Goal: Transaction & Acquisition: Purchase product/service

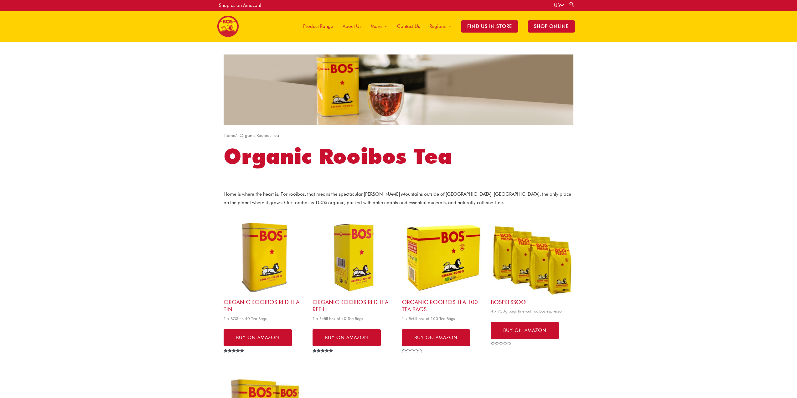
click at [333, 28] on span "Product Range" at bounding box center [318, 26] width 30 height 19
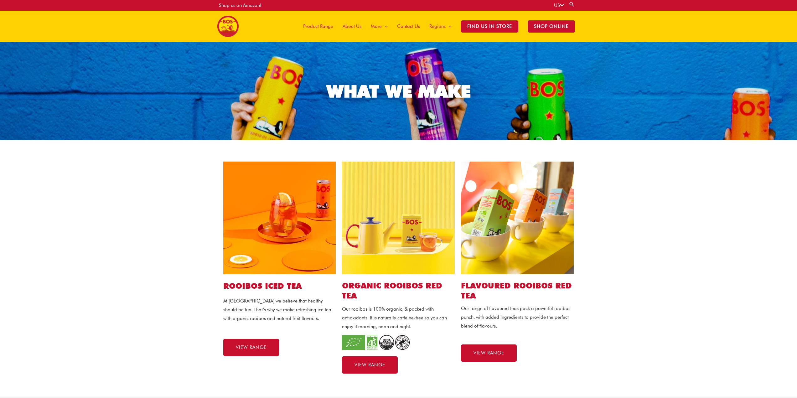
click at [550, 213] on img at bounding box center [517, 218] width 113 height 113
click at [502, 351] on span "VIEW RANGE" at bounding box center [488, 353] width 31 height 5
click at [505, 31] on span "Find Us in Store" at bounding box center [489, 26] width 57 height 12
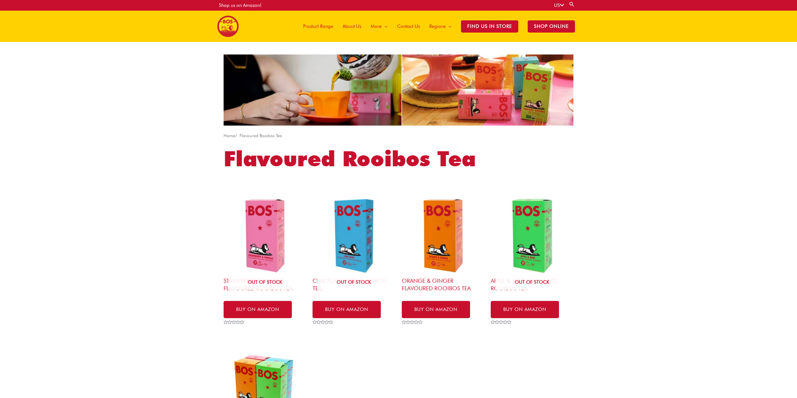
click at [636, 282] on div "Home / Flavoured Rooibos Tea Flavoured Rooibos Tea Out of stock Strawberry & Va…" at bounding box center [398, 279] width 797 height 475
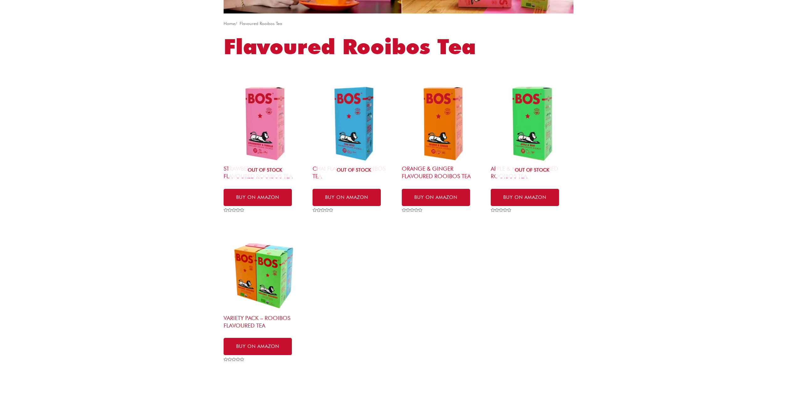
scroll to position [113, 0]
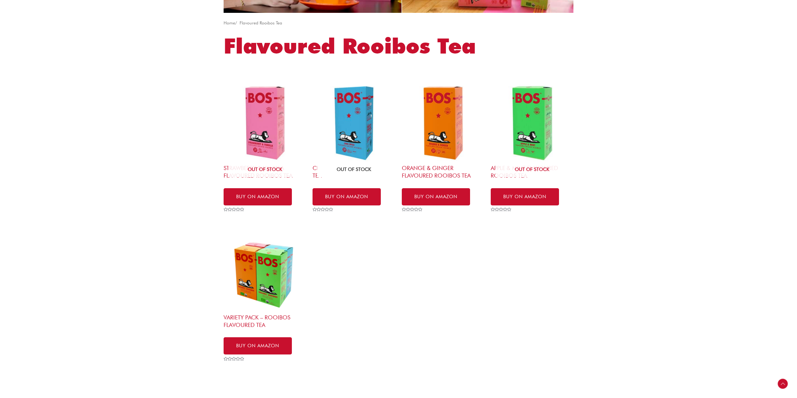
click at [355, 130] on img at bounding box center [353, 123] width 83 height 83
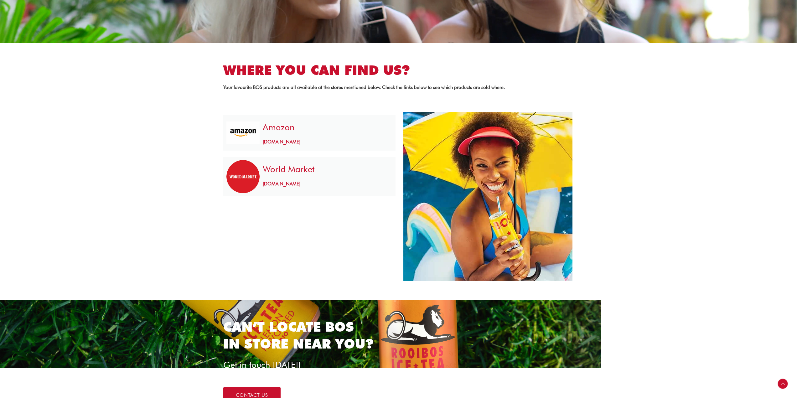
scroll to position [169, 0]
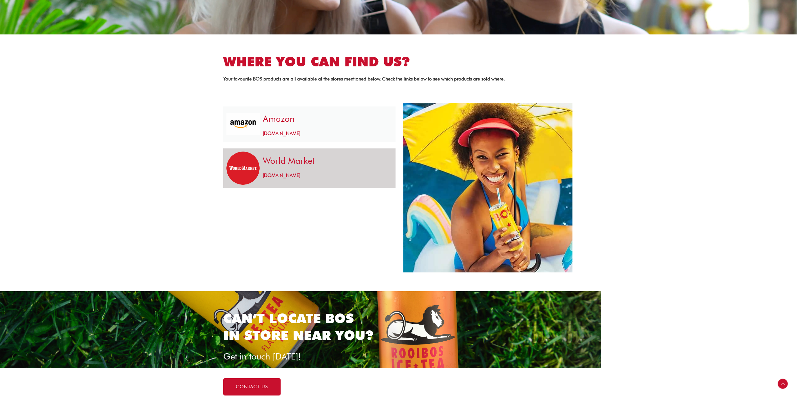
click at [300, 175] on link "[DOMAIN_NAME]" at bounding box center [282, 176] width 38 height 6
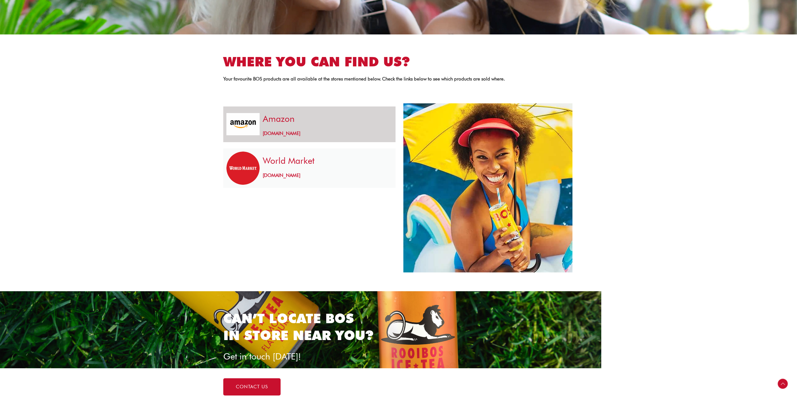
click at [284, 118] on h3 "Amazon" at bounding box center [326, 119] width 126 height 12
click at [281, 133] on link "www.amazon.com" at bounding box center [282, 134] width 38 height 6
